Goal: Check status: Check status

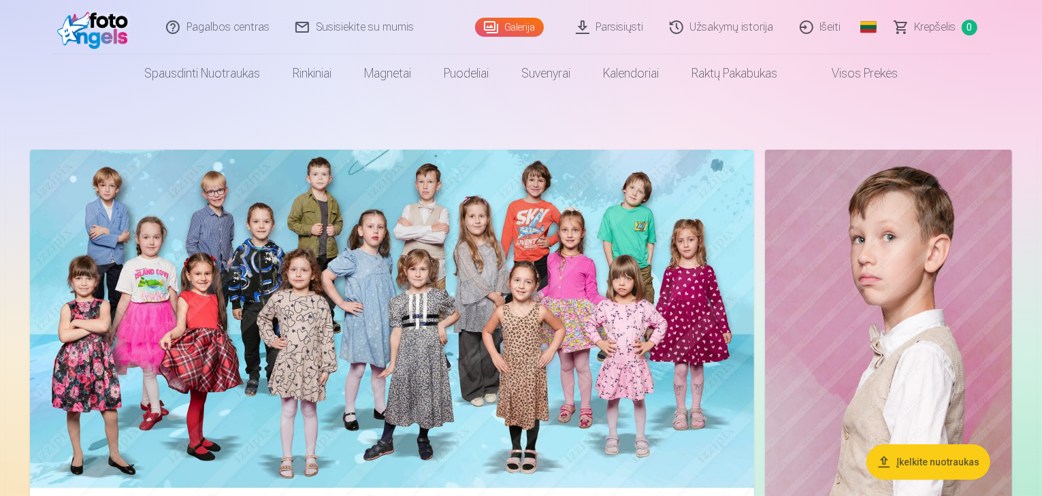
click at [734, 39] on link "Užsakymų istorija" at bounding box center [723, 27] width 130 height 54
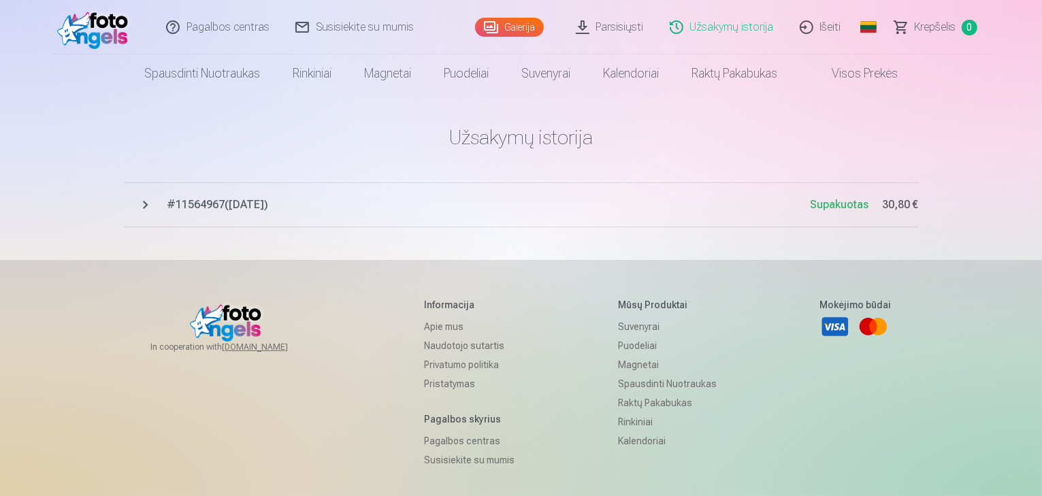
click at [249, 206] on span "# 11564967 ( [DATE] )" at bounding box center [488, 205] width 643 height 16
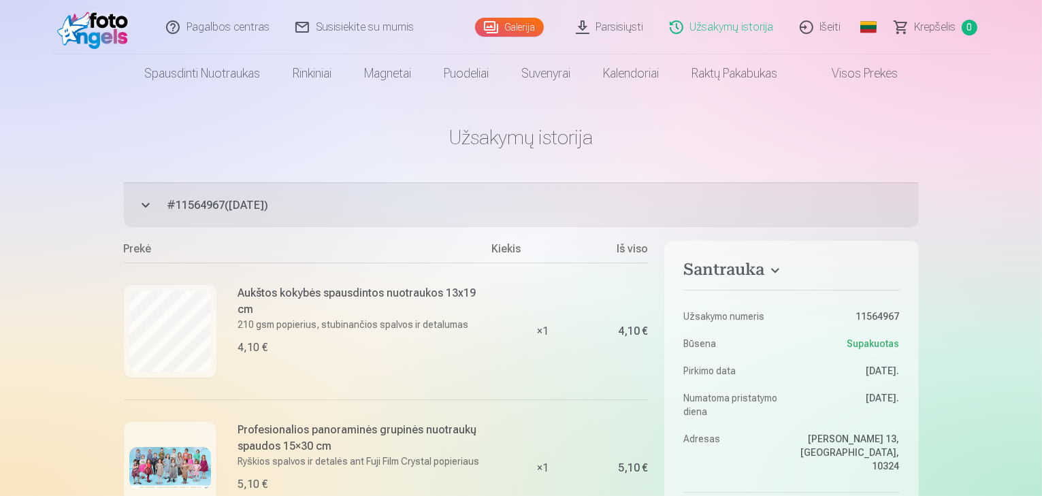
click at [880, 315] on dd "11564967" at bounding box center [849, 317] width 101 height 14
copy dd "11564967"
click at [335, 19] on link "Susisiekite su mumis" at bounding box center [355, 27] width 144 height 54
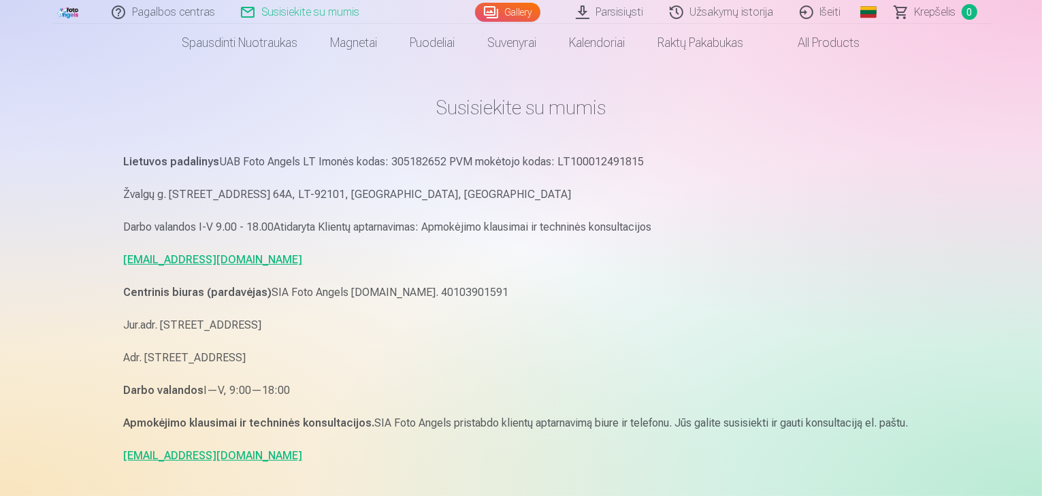
scroll to position [29, 0]
click at [243, 259] on link "[EMAIL_ADDRESS][DOMAIN_NAME]" at bounding box center [213, 260] width 179 height 13
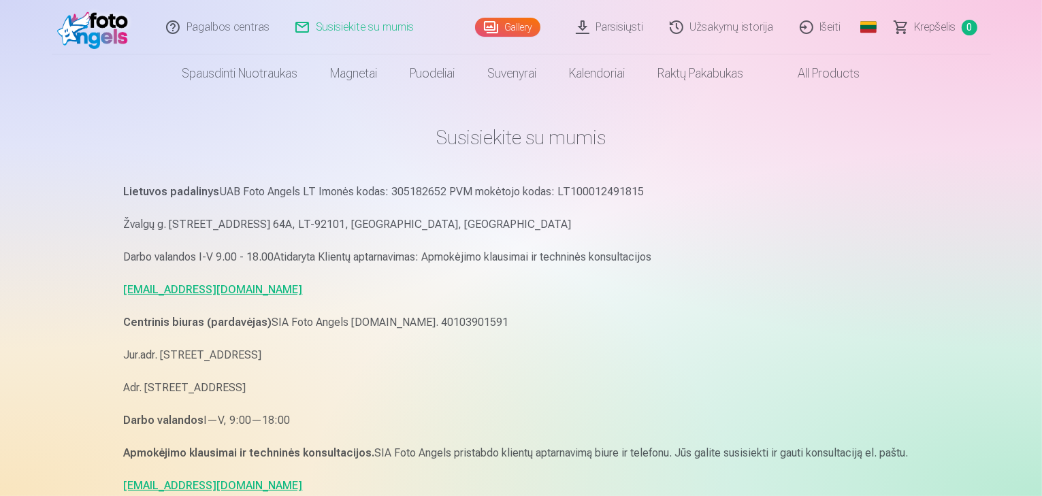
click at [626, 33] on link "Parsisiųsti" at bounding box center [611, 27] width 94 height 54
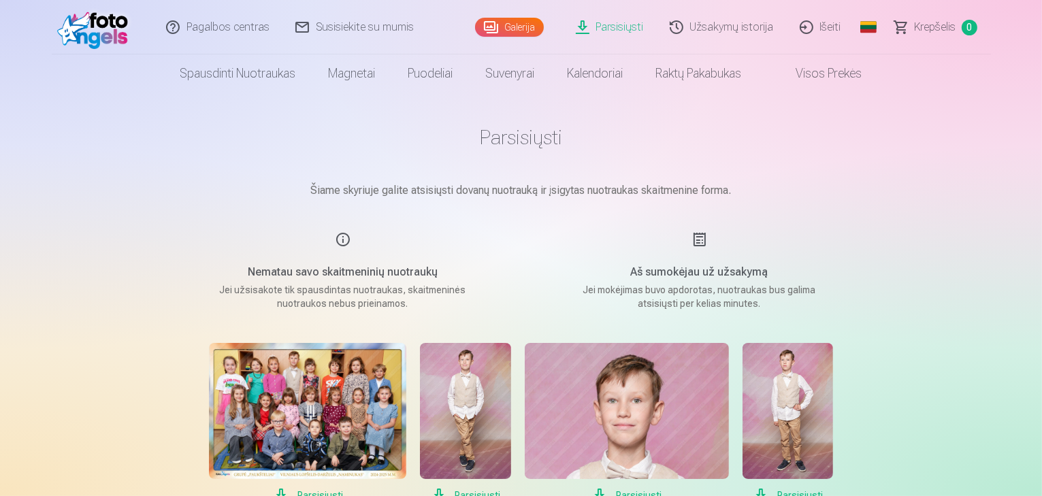
click at [725, 35] on link "Užsakymų istorija" at bounding box center [723, 27] width 130 height 54
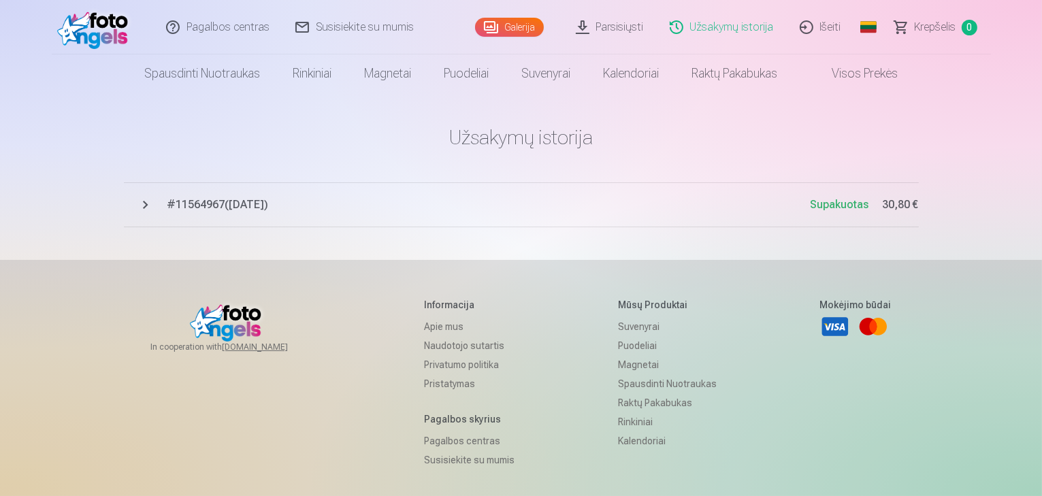
click at [204, 205] on span "# 11564967 ( [DATE] )" at bounding box center [488, 205] width 643 height 16
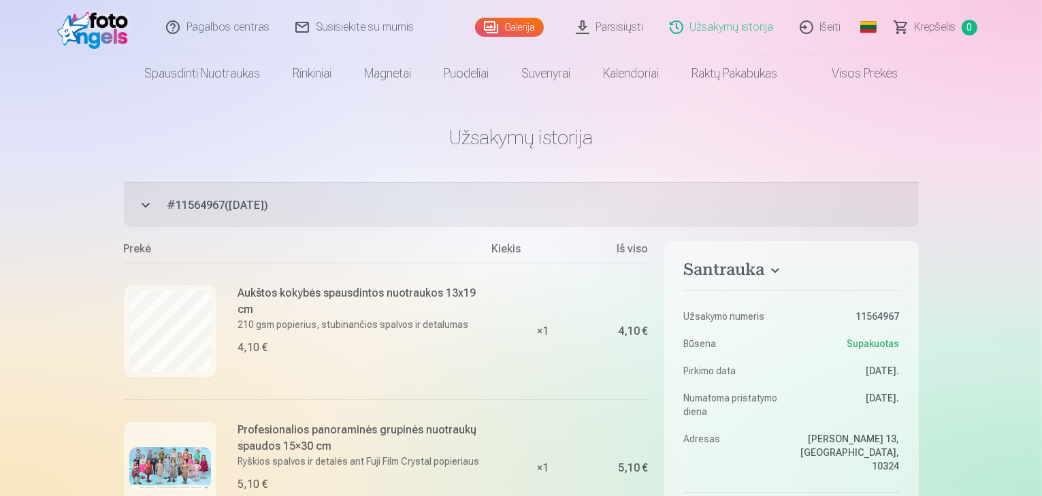
click at [881, 320] on dd "11564967" at bounding box center [849, 317] width 101 height 14
copy dd "11564967"
click at [328, 31] on link "Susisiekite su mumis" at bounding box center [355, 27] width 144 height 54
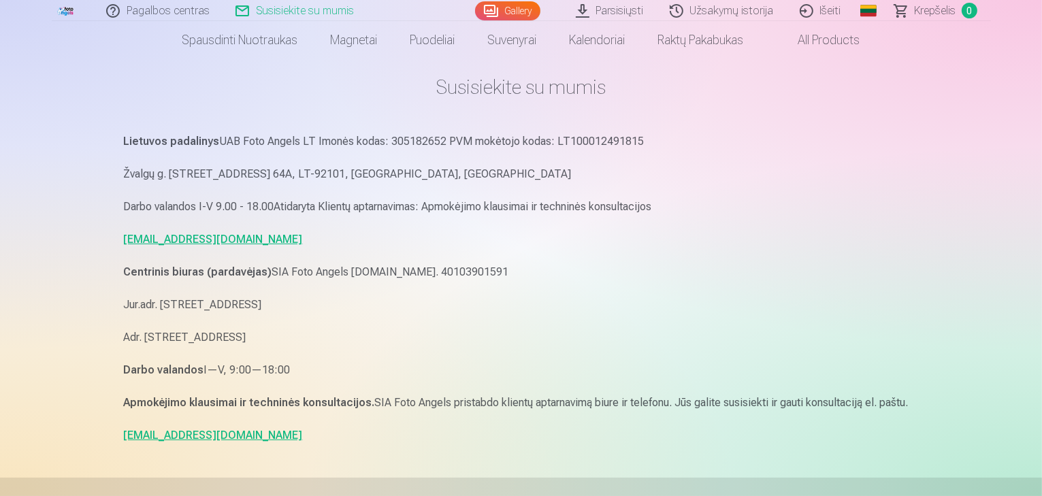
scroll to position [25, 0]
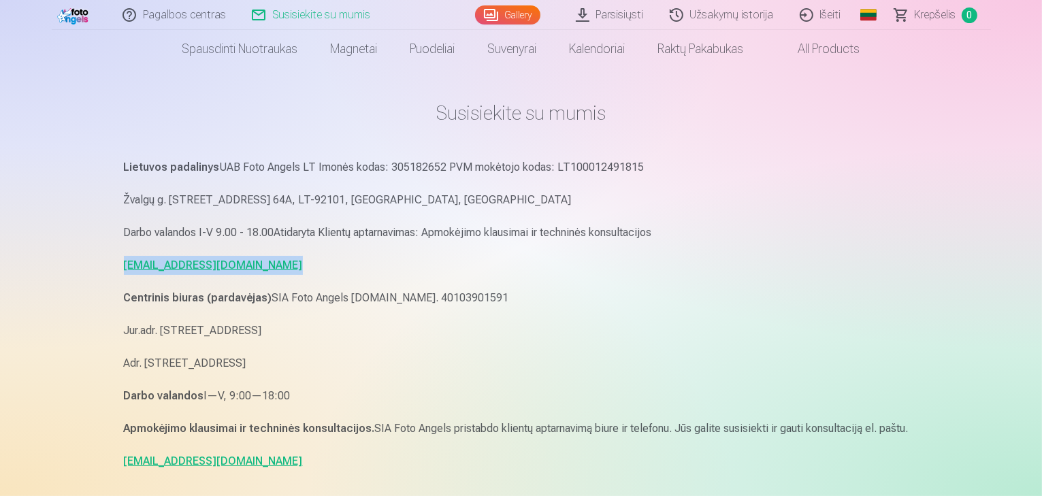
drag, startPoint x: 293, startPoint y: 264, endPoint x: 121, endPoint y: 268, distance: 171.6
click at [121, 268] on div "Susisiekite su mumis Lietuvos padalinys UAB Foto Angels LT Imonės kodas: 305182…" at bounding box center [521, 426] width 817 height 903
copy link "pagalba.fotoangels@gmail.com"
